Goal: Information Seeking & Learning: Learn about a topic

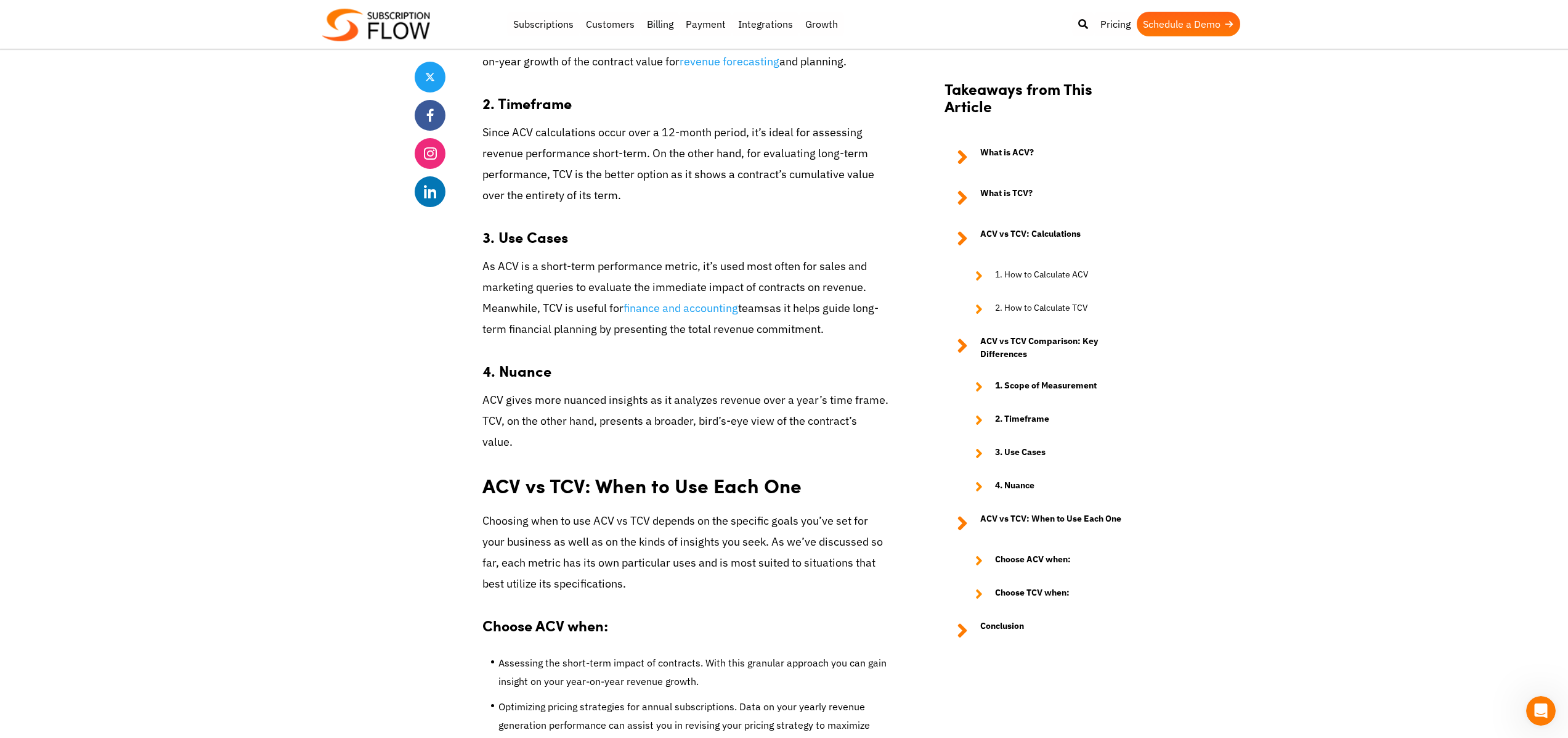
scroll to position [2427, 0]
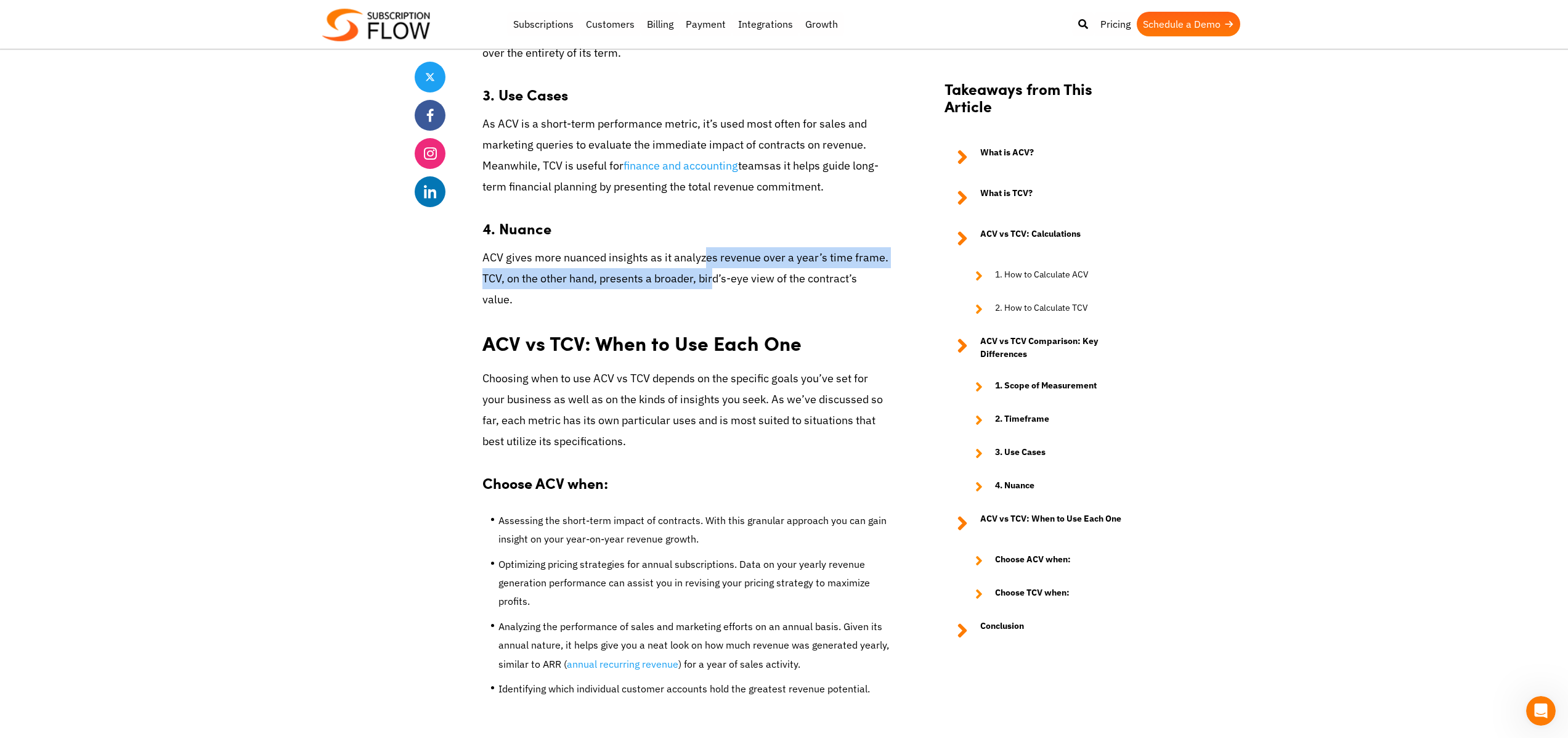
drag, startPoint x: 706, startPoint y: 258, endPoint x: 716, endPoint y: 278, distance: 22.4
click at [716, 278] on span "ACV gives more nuanced insights as it analyzes revenue over a year’s time frame…" at bounding box center [685, 278] width 406 height 56
click at [813, 268] on p "ACV gives more nuanced insights as it analyzes revenue over a year’s time frame…" at bounding box center [685, 279] width 407 height 64
drag, startPoint x: 807, startPoint y: 261, endPoint x: 815, endPoint y: 286, distance: 26.2
click at [815, 286] on span "ACV gives more nuanced insights as it analyzes revenue over a year’s time frame…" at bounding box center [685, 278] width 406 height 56
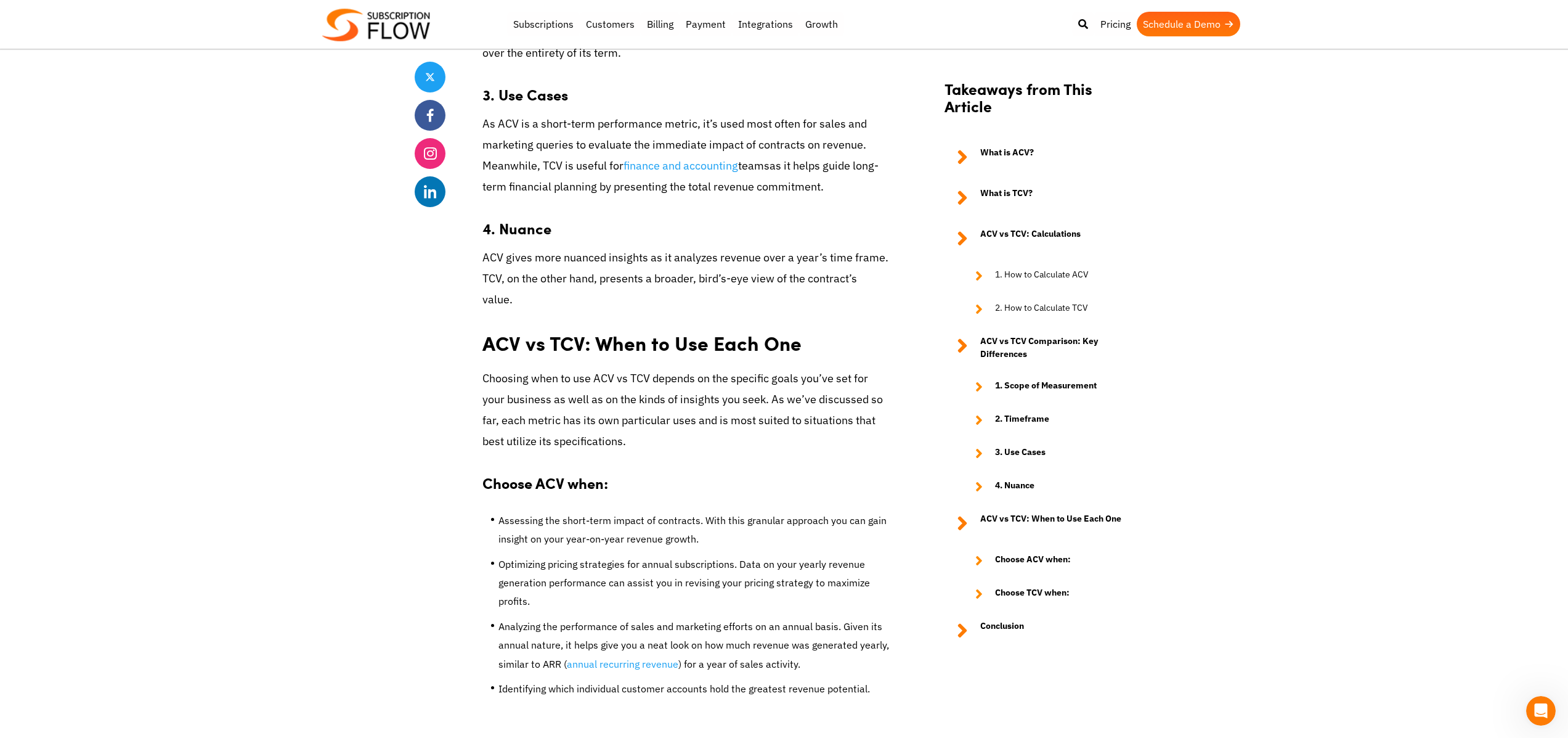
click at [724, 377] on span "Choosing when to use ACV vs TCV depends on the specific goals you’ve set for yo…" at bounding box center [683, 409] width 401 height 78
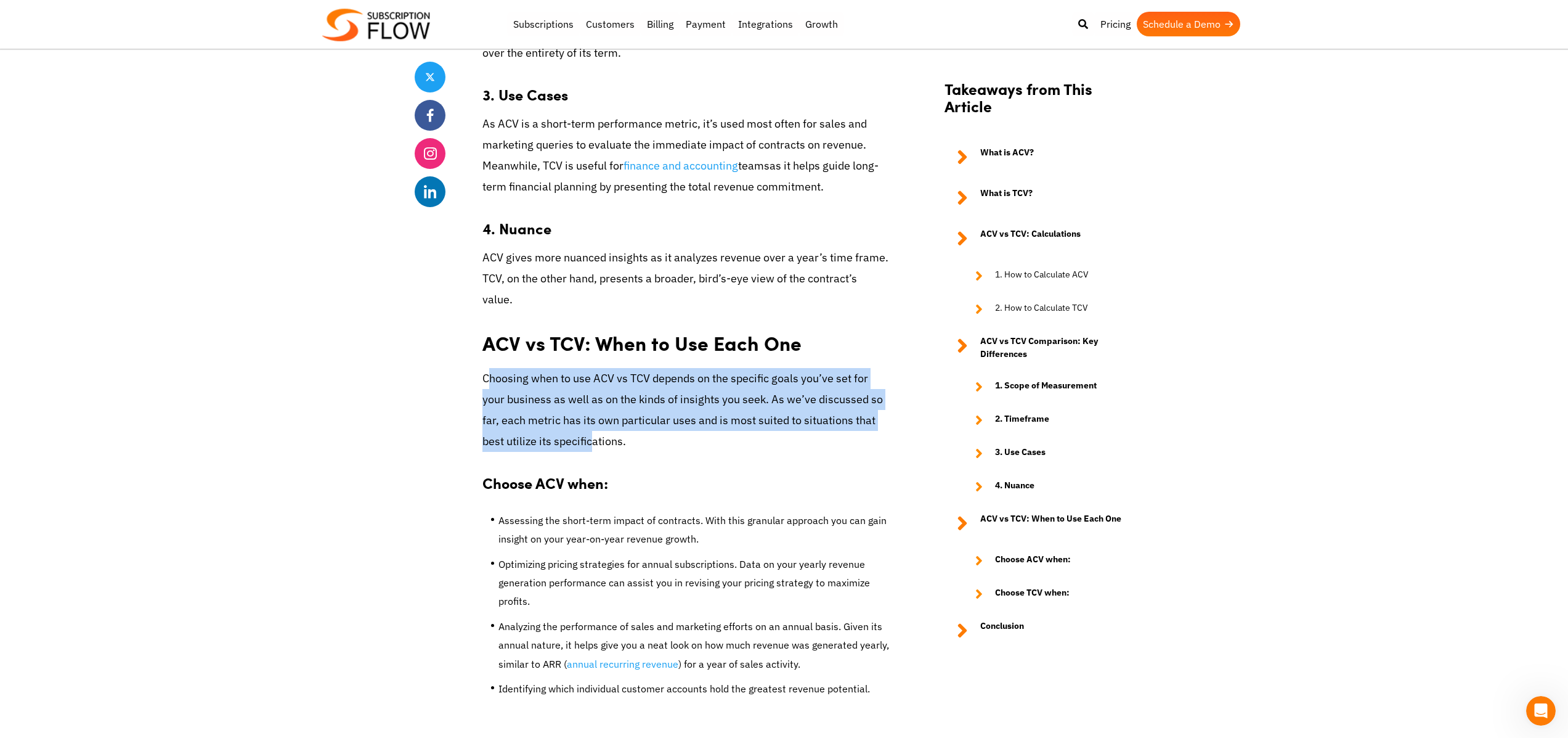
drag, startPoint x: 503, startPoint y: 388, endPoint x: 590, endPoint y: 433, distance: 97.9
click at [590, 433] on p "Choosing when to use ACV vs TCV depends on the specific goals you’ve set for yo…" at bounding box center [685, 410] width 407 height 85
click at [587, 387] on p "Choosing when to use ACV vs TCV depends on the specific goals you’ve set for yo…" at bounding box center [685, 410] width 407 height 85
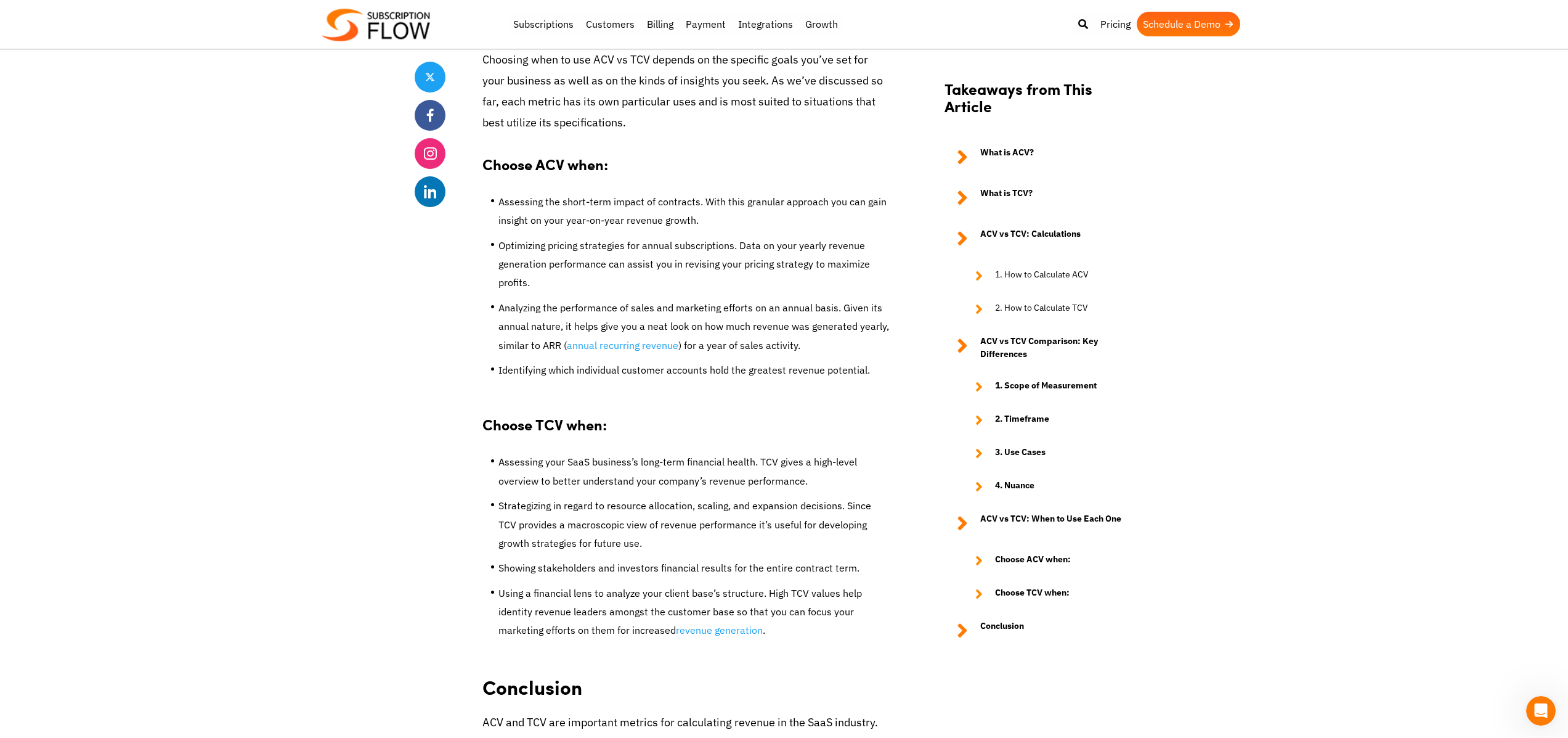
scroll to position [2809, 0]
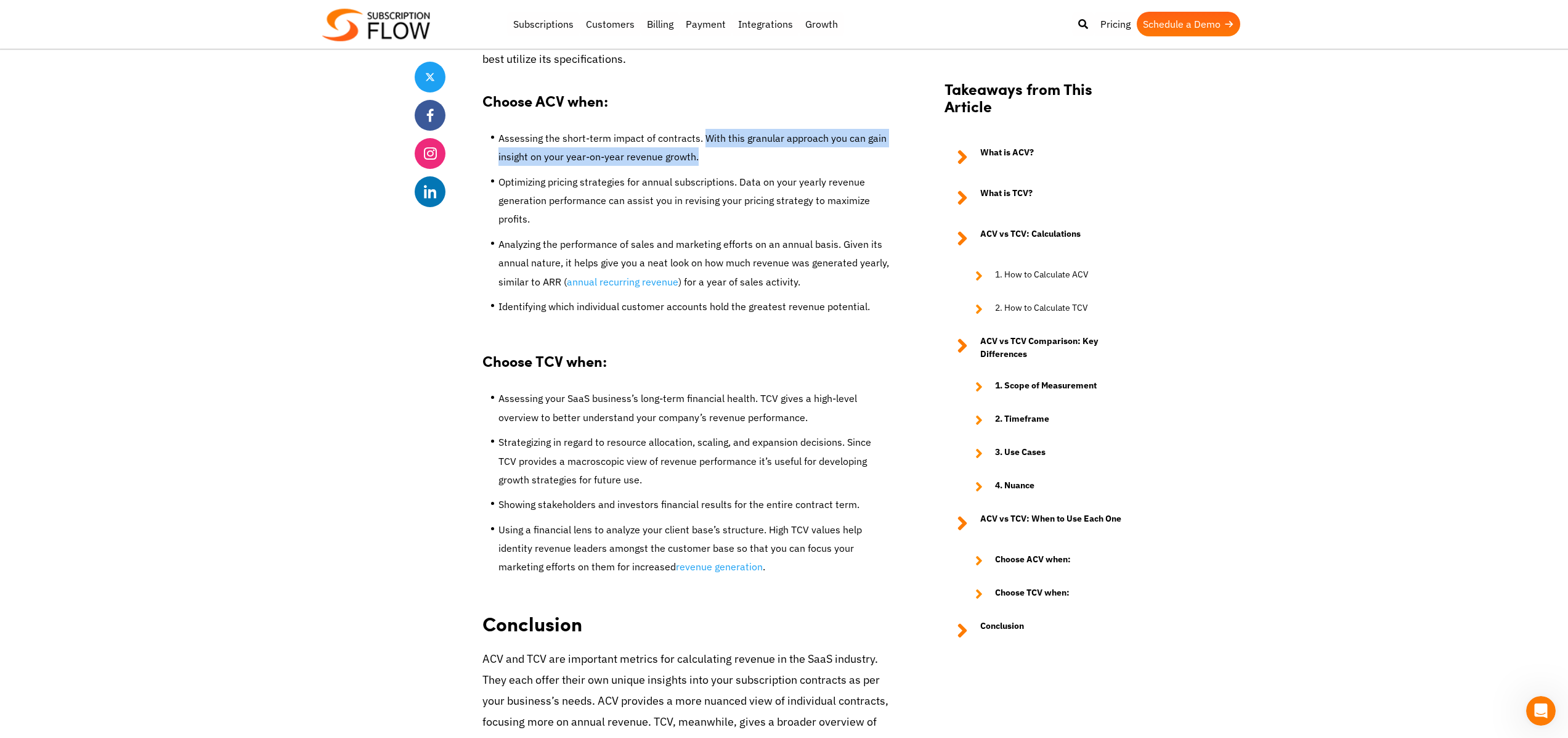
drag, startPoint x: 697, startPoint y: 139, endPoint x: 705, endPoint y: 154, distance: 17.0
click at [705, 154] on li "Assessing the short-term impact of contracts. With this granular approach you c…" at bounding box center [693, 151] width 391 height 44
click at [742, 159] on li "Assessing the short-term impact of contracts. With this granular approach you c…" at bounding box center [693, 151] width 391 height 44
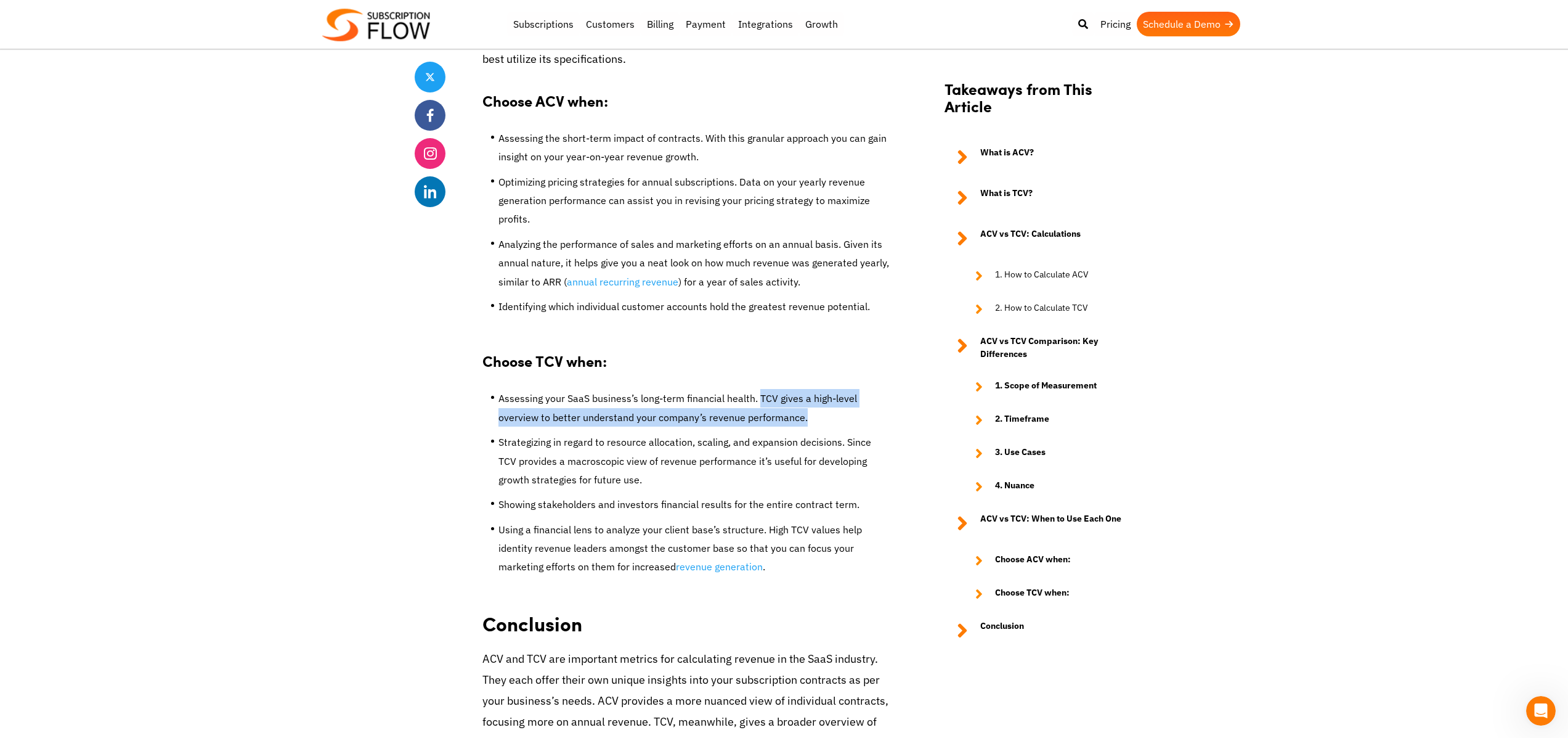
drag, startPoint x: 760, startPoint y: 401, endPoint x: 810, endPoint y: 421, distance: 53.9
click at [810, 421] on li "Assessing your SaaS business’s long-term financial health. TCV gives a high-lev…" at bounding box center [693, 411] width 391 height 44
click at [703, 413] on span "Assessing your SaaS business’s long-term financial health. TCV gives a high-lev…" at bounding box center [678, 407] width 359 height 31
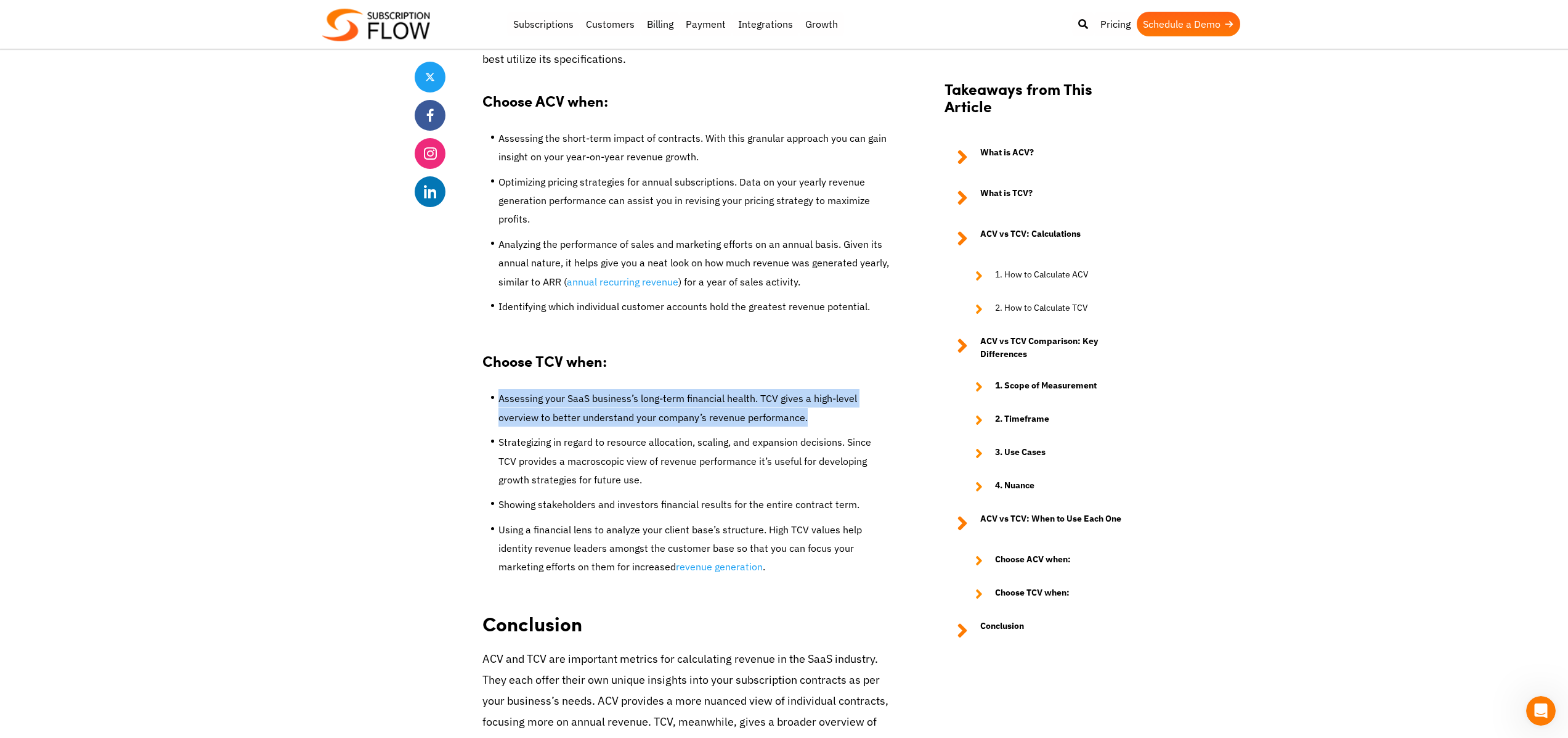
click at [707, 408] on li "Assessing your SaaS business’s long-term financial health. TCV gives a high-lev…" at bounding box center [693, 411] width 391 height 44
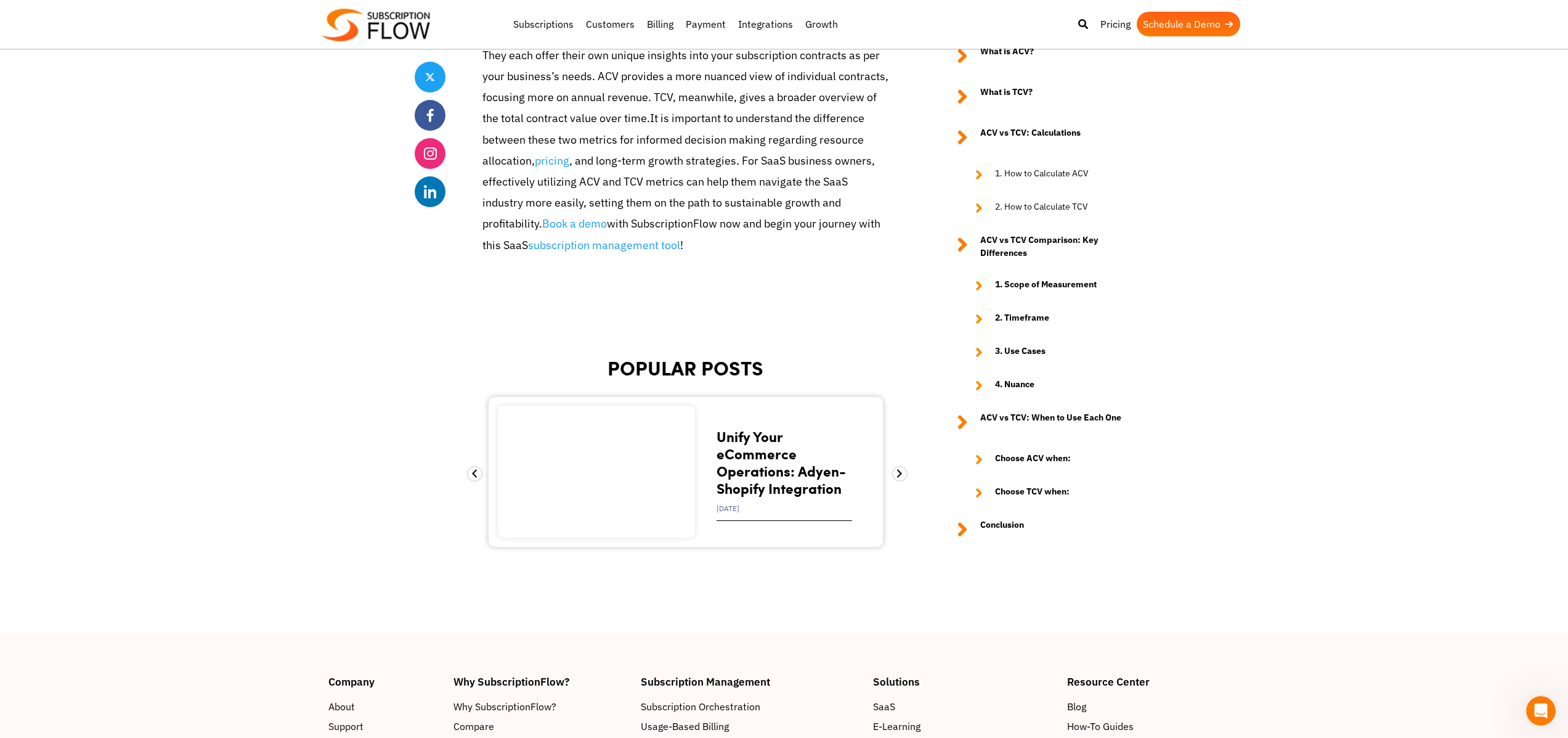
scroll to position [3686, 0]
